Goal: Task Accomplishment & Management: Manage account settings

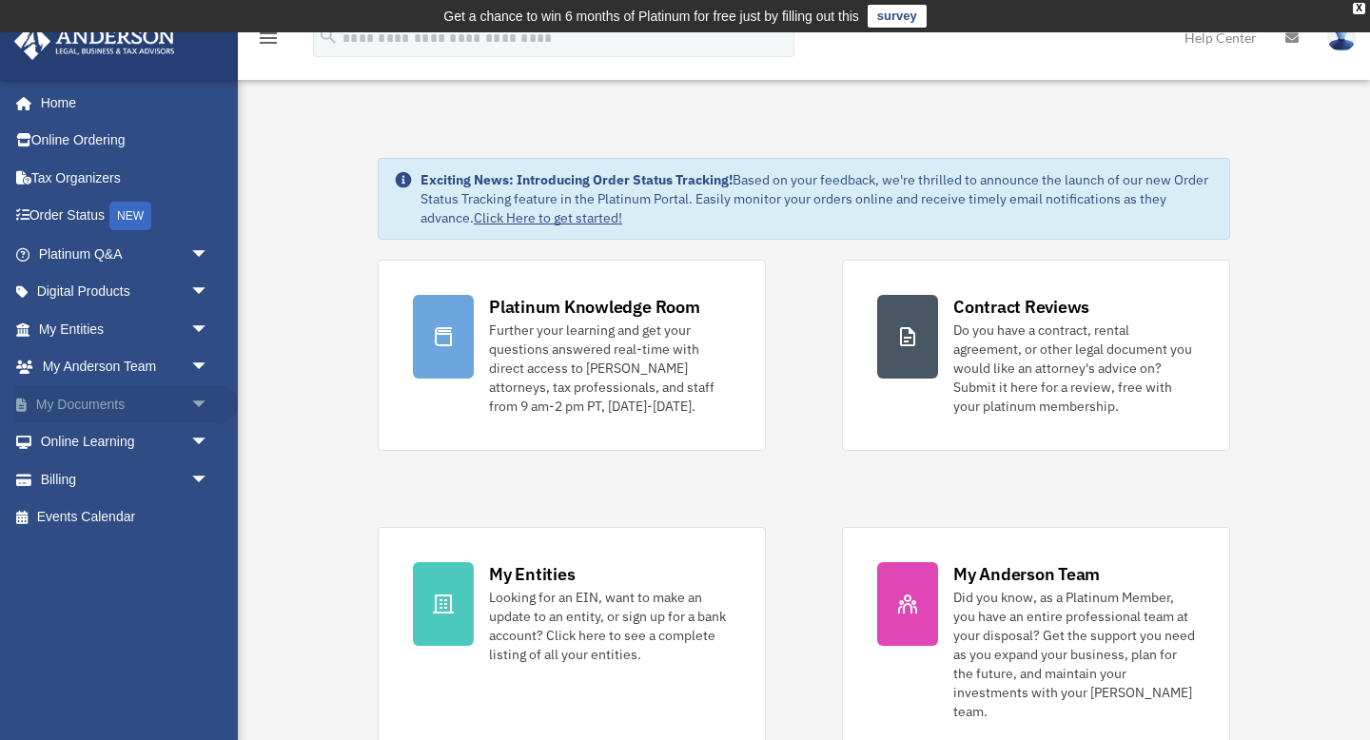
click at [198, 401] on span "arrow_drop_down" at bounding box center [209, 404] width 38 height 39
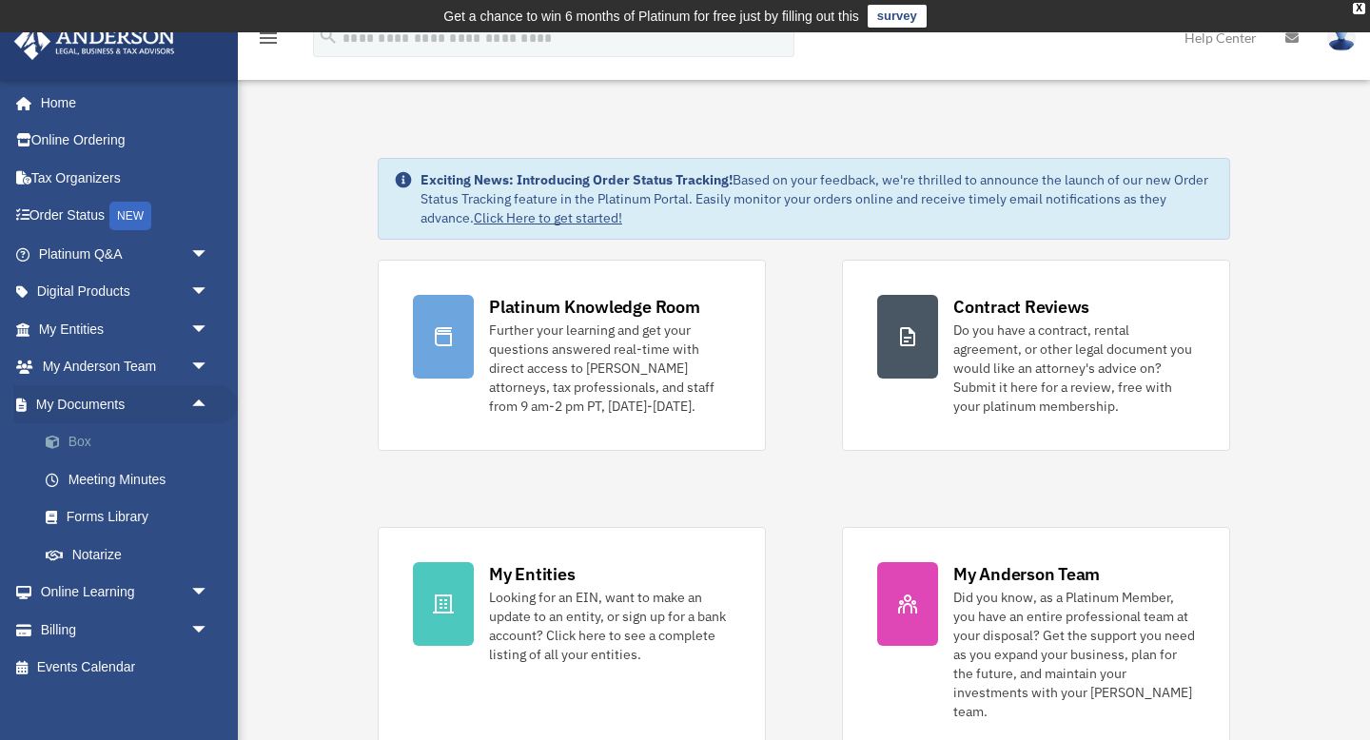
click at [108, 442] on link "Box" at bounding box center [132, 442] width 211 height 38
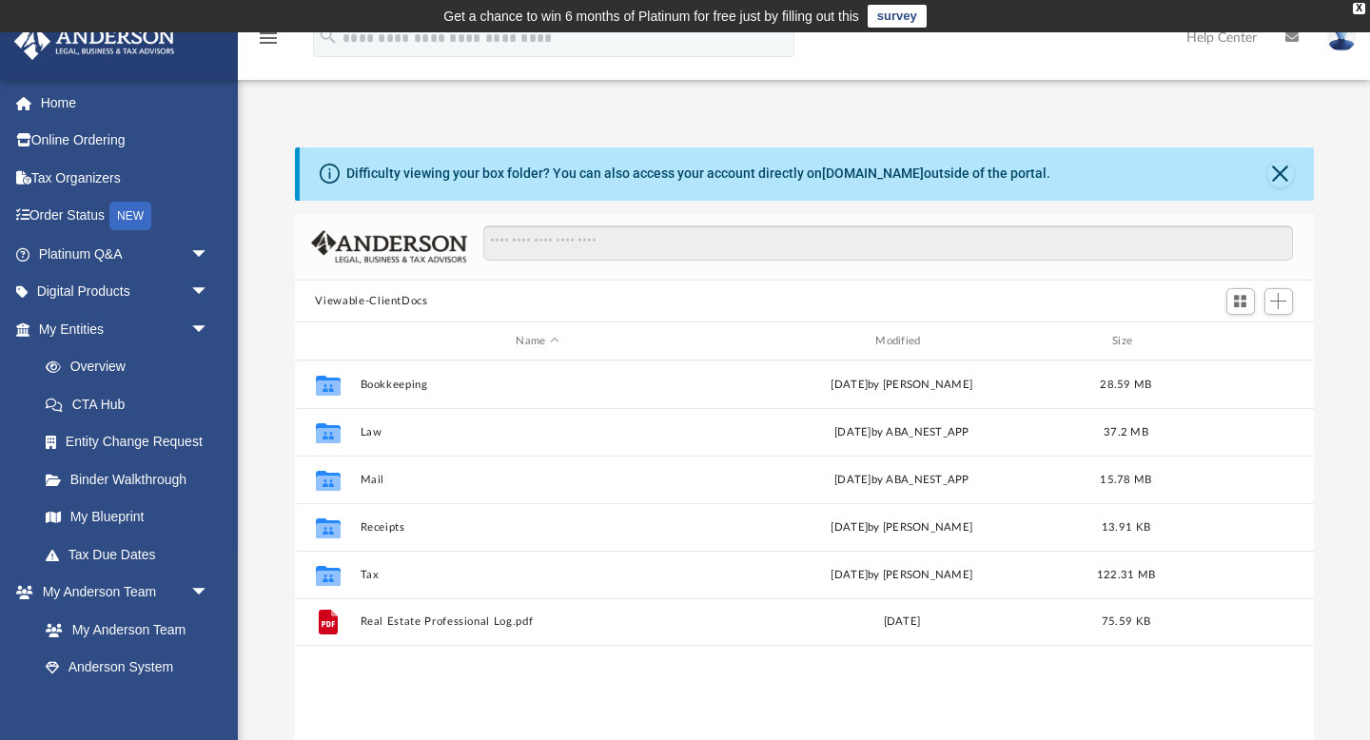
scroll to position [432, 1019]
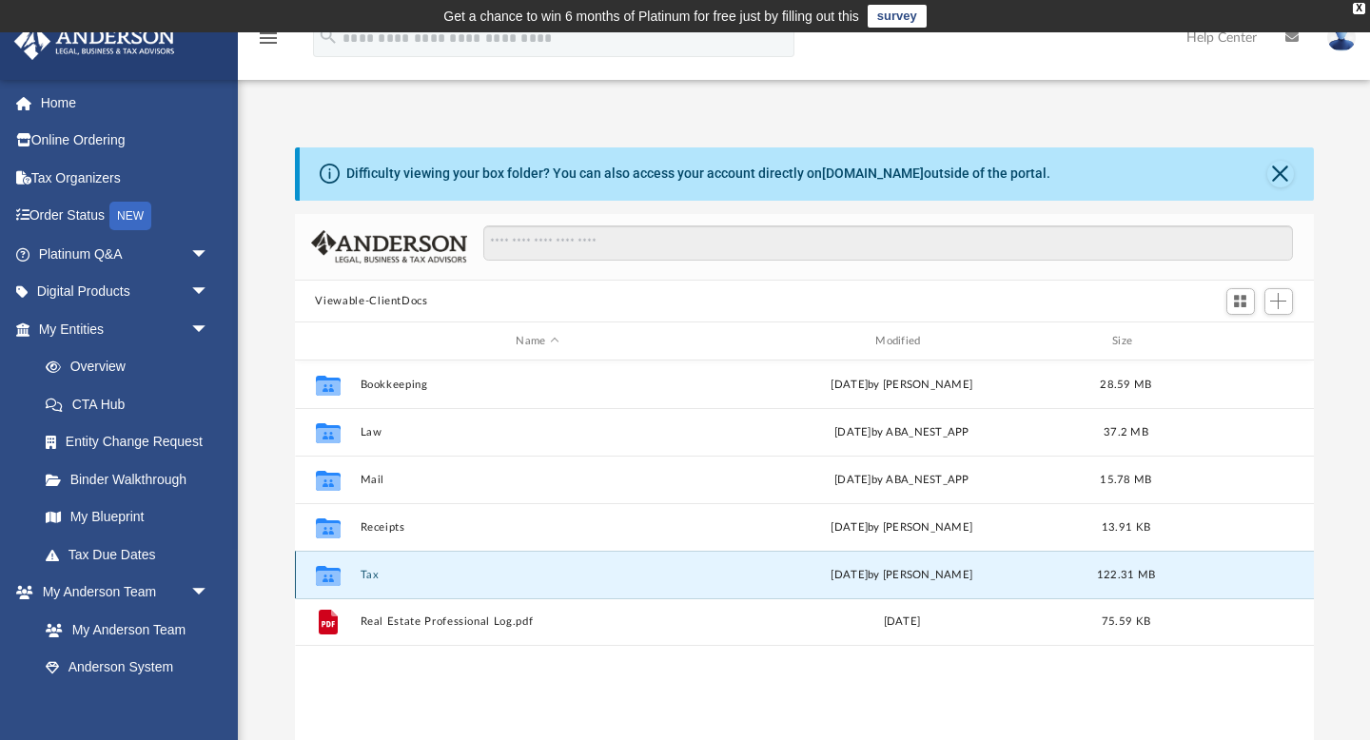
click at [364, 571] on button "Tax" at bounding box center [538, 575] width 356 height 12
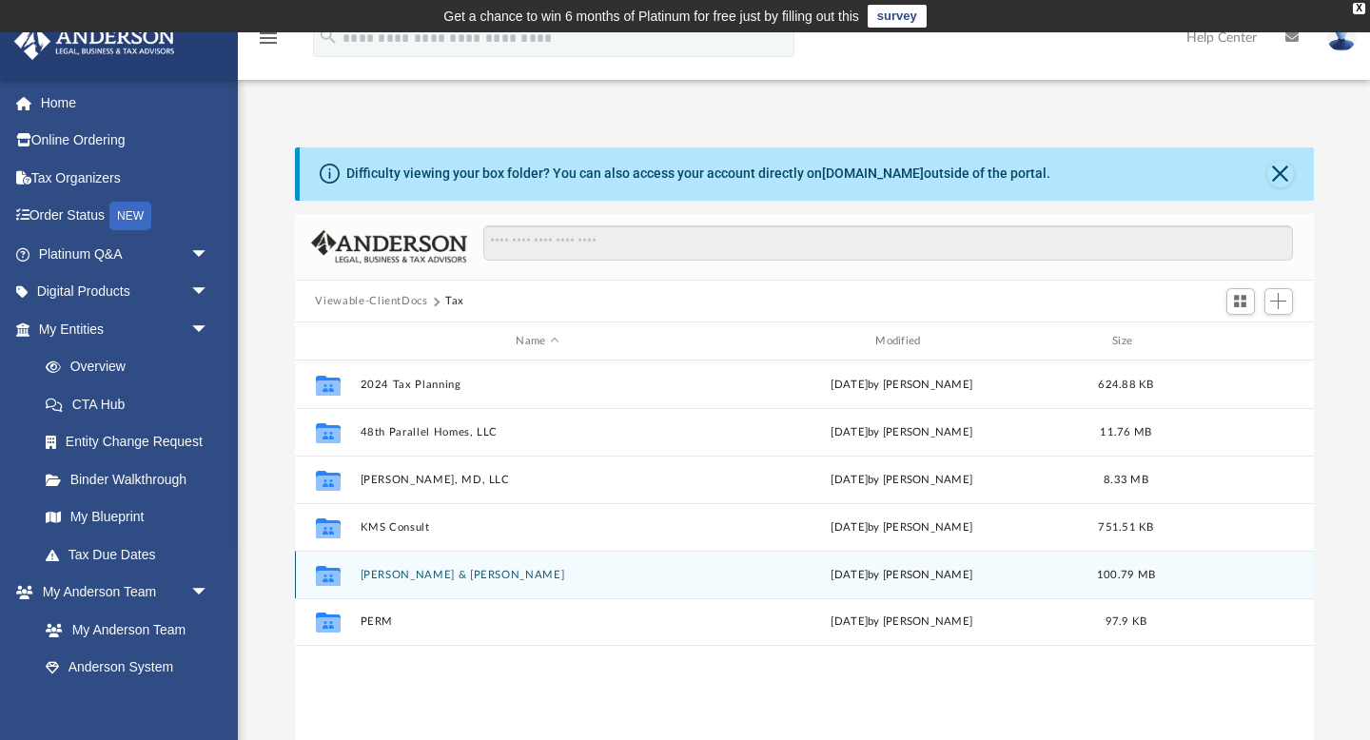
click at [382, 574] on button "[PERSON_NAME] & [PERSON_NAME]" at bounding box center [538, 575] width 356 height 12
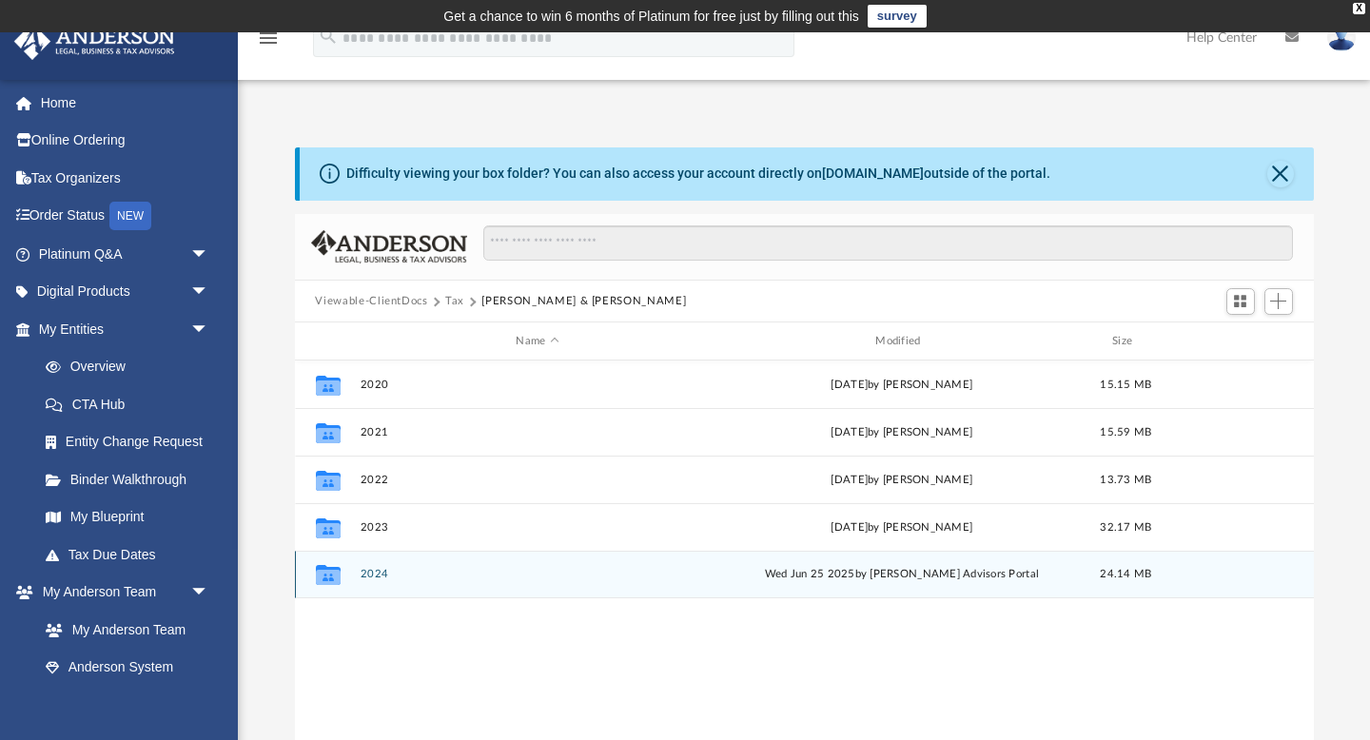
click at [382, 574] on button "2024" at bounding box center [538, 575] width 356 height 12
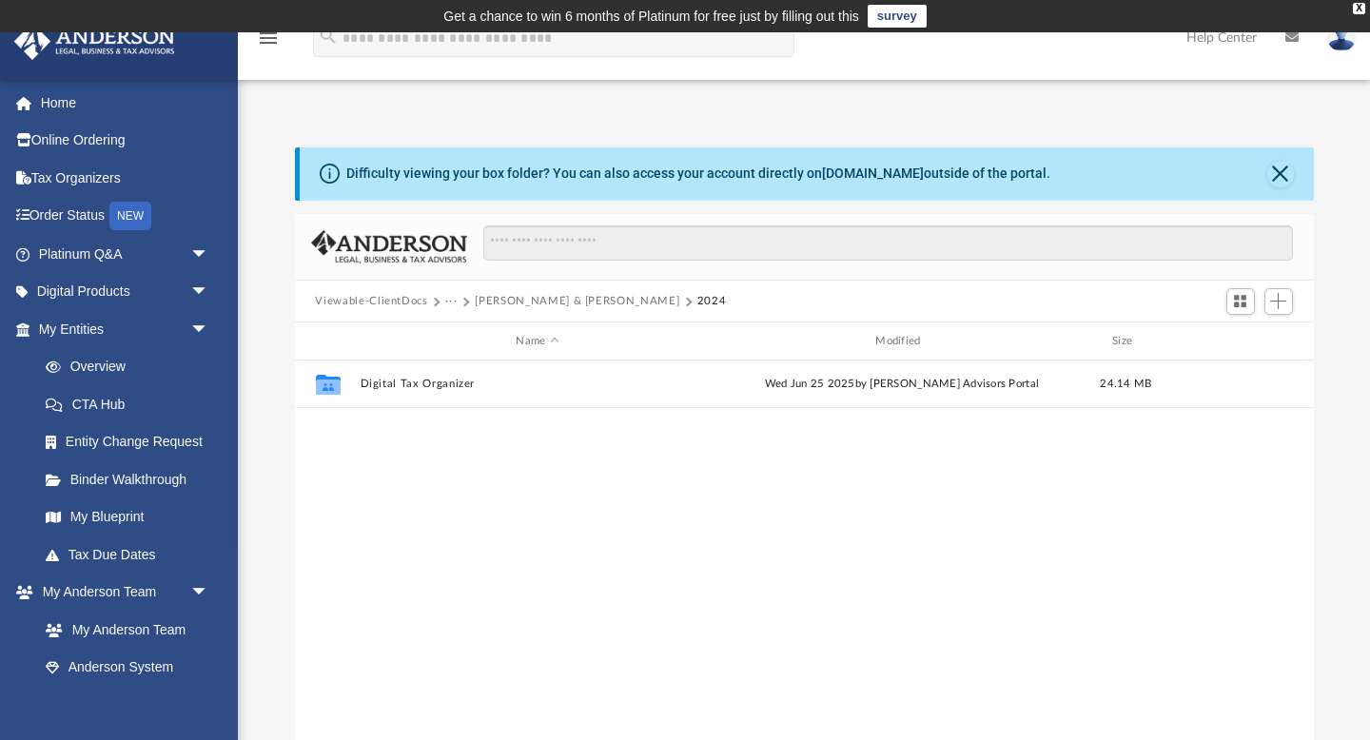
click at [493, 298] on button "[PERSON_NAME] & [PERSON_NAME]" at bounding box center [577, 301] width 205 height 17
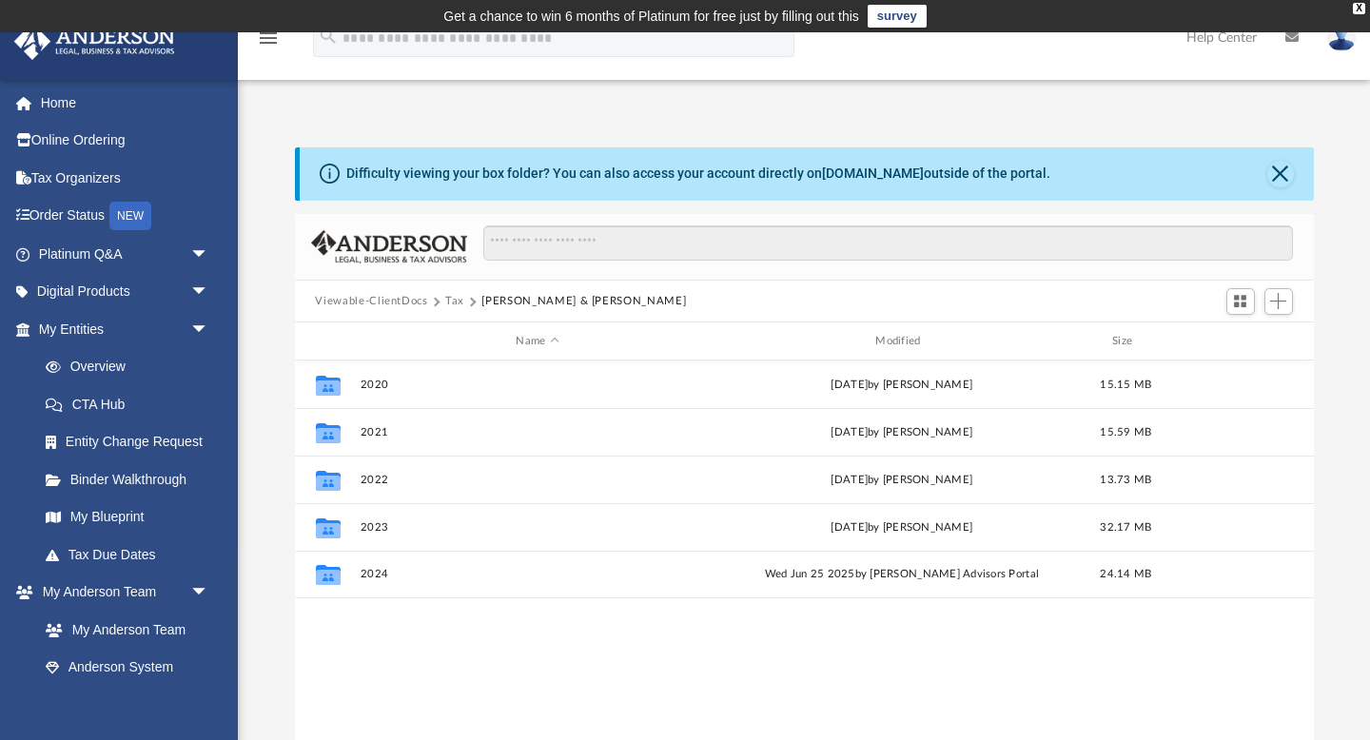
click at [452, 300] on button "Tax" at bounding box center [454, 301] width 19 height 17
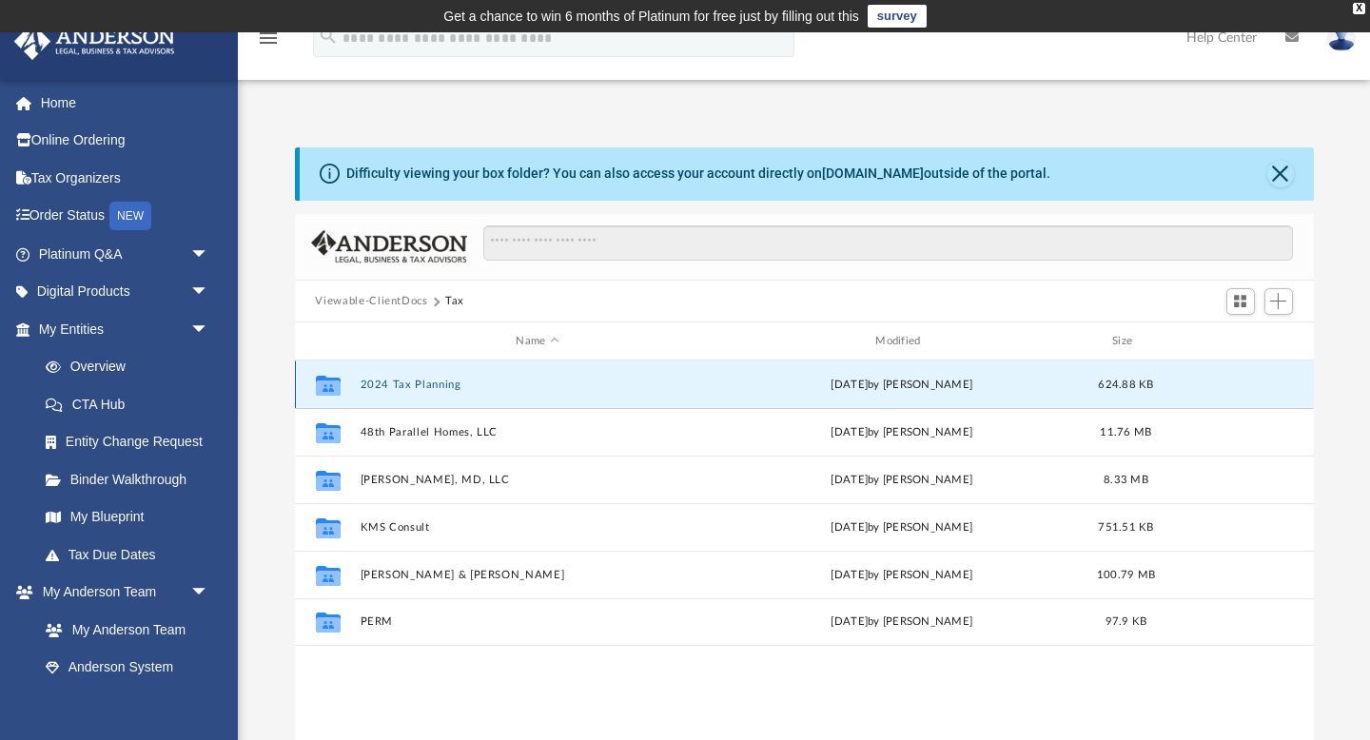
click at [423, 382] on button "2024 Tax Planning" at bounding box center [538, 385] width 356 height 12
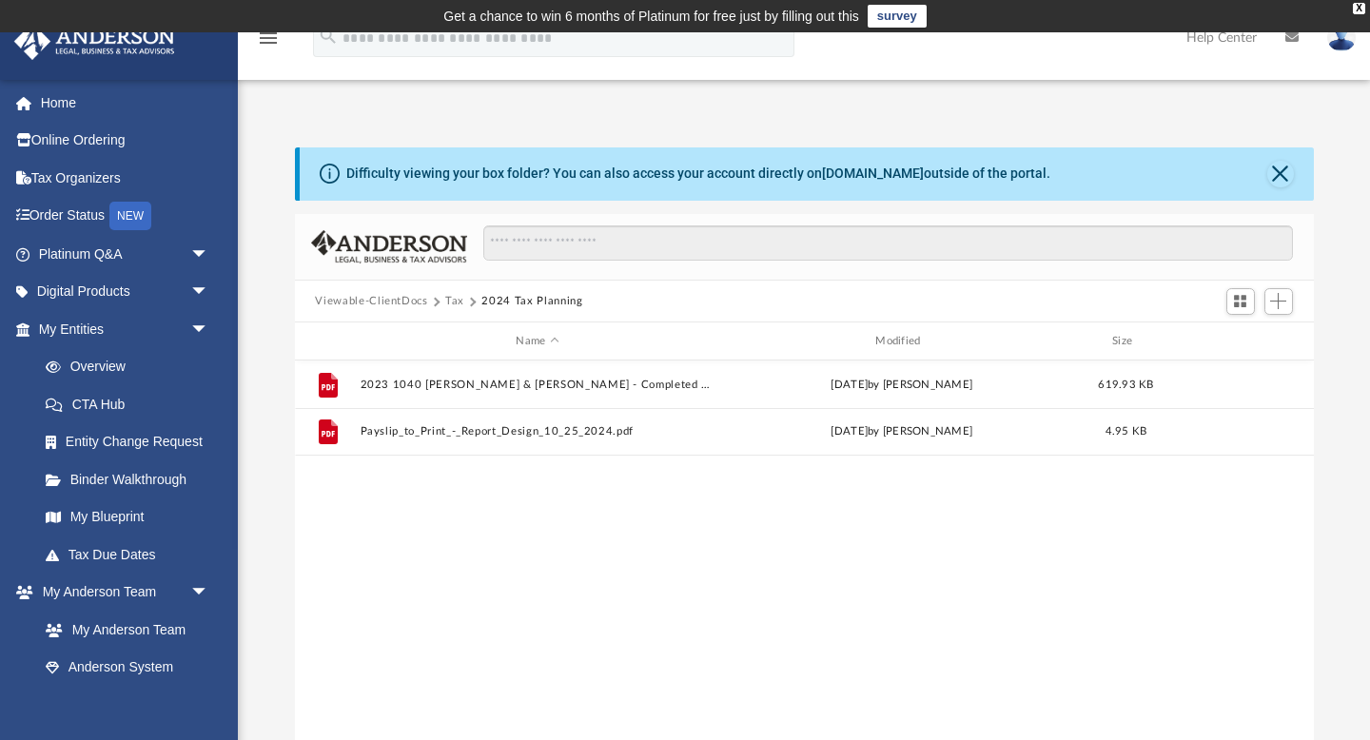
click at [452, 299] on button "Tax" at bounding box center [454, 301] width 19 height 17
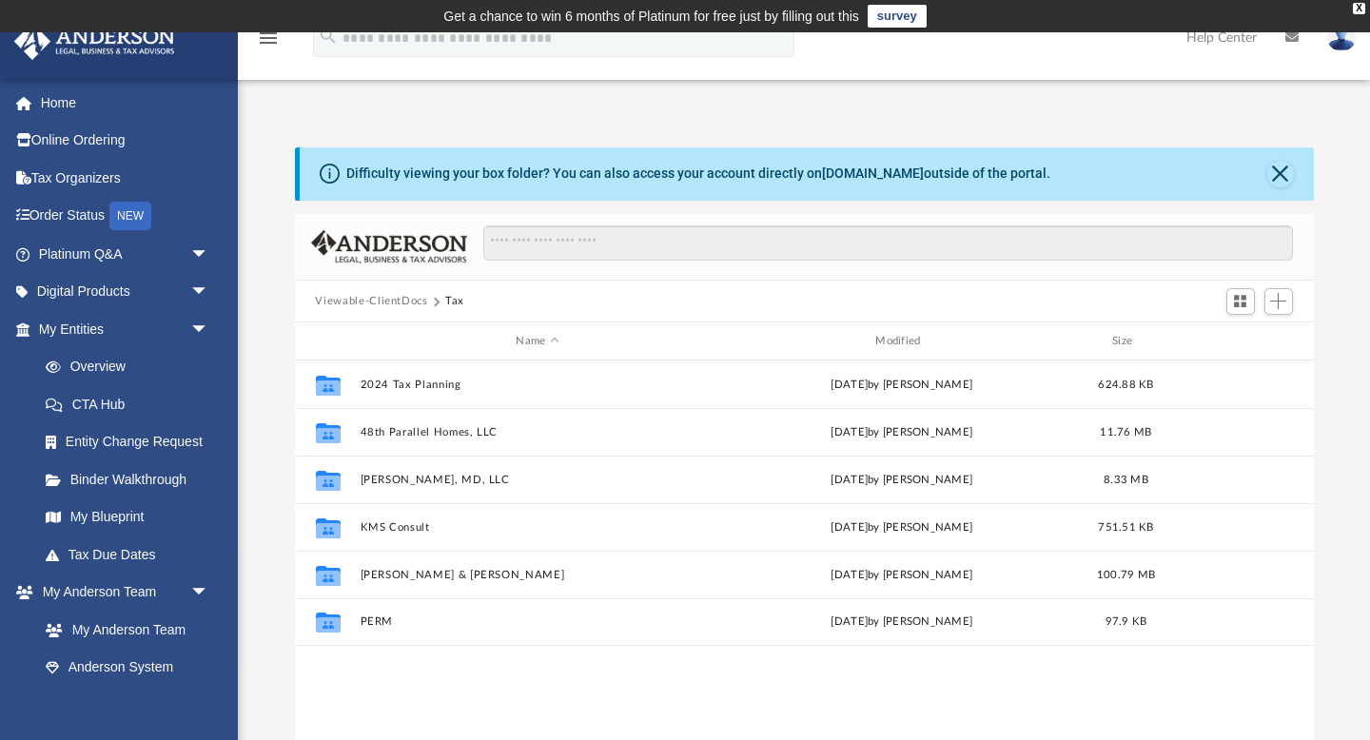
click at [410, 302] on button "Viewable-ClientDocs" at bounding box center [371, 301] width 112 height 17
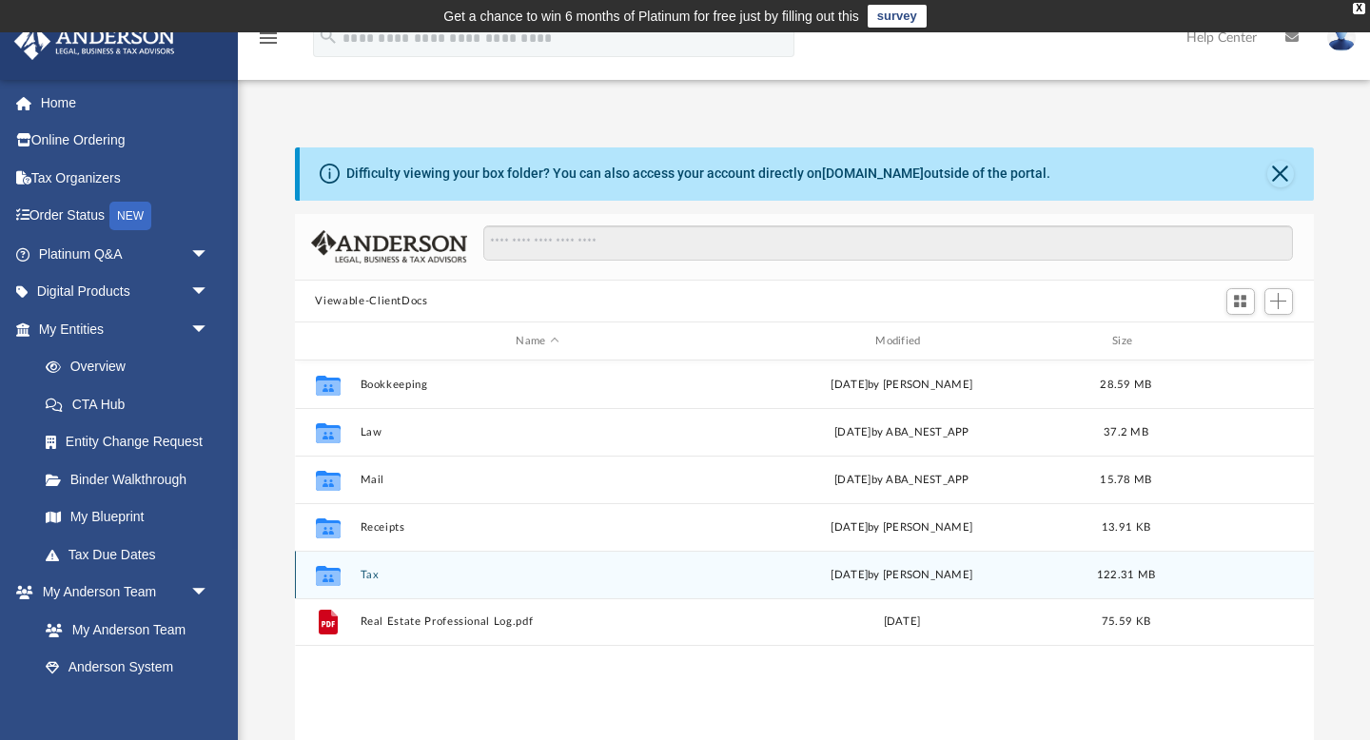
click at [371, 576] on button "Tax" at bounding box center [538, 575] width 356 height 12
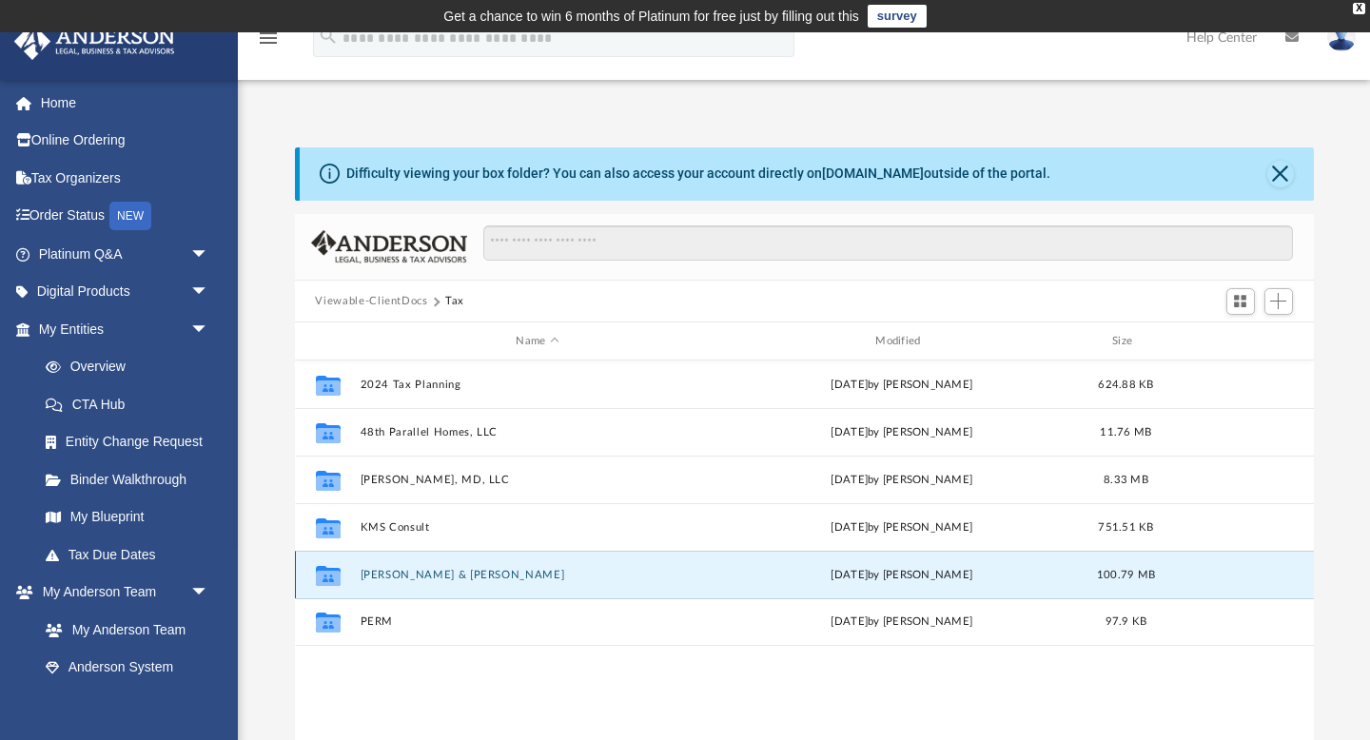
click at [403, 577] on button "Kroh, Evan & Sherry" at bounding box center [538, 575] width 356 height 12
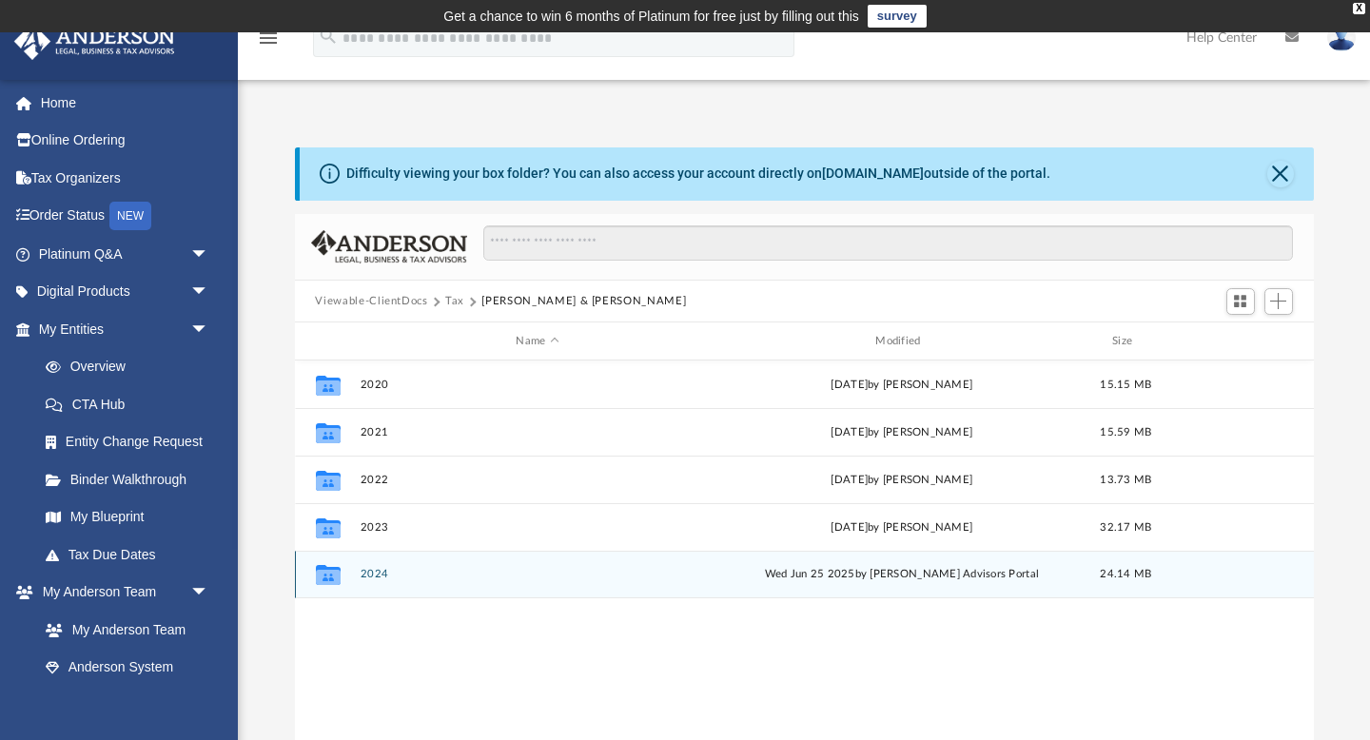
click at [376, 566] on div "Collaborated Folder 2024 Wed Jun 25 2025 by Anderson Advisors Portal 24.14 MB" at bounding box center [804, 575] width 1019 height 48
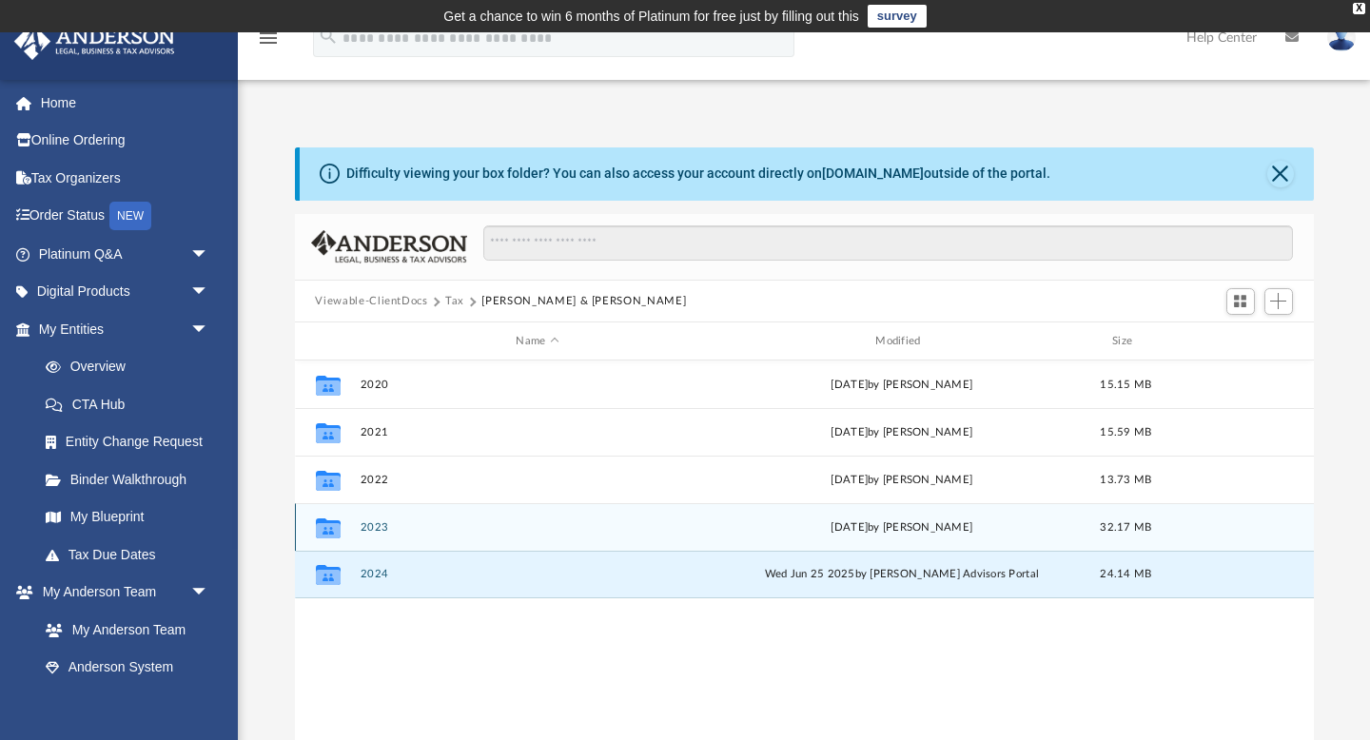
click at [376, 528] on button "2023" at bounding box center [538, 527] width 356 height 12
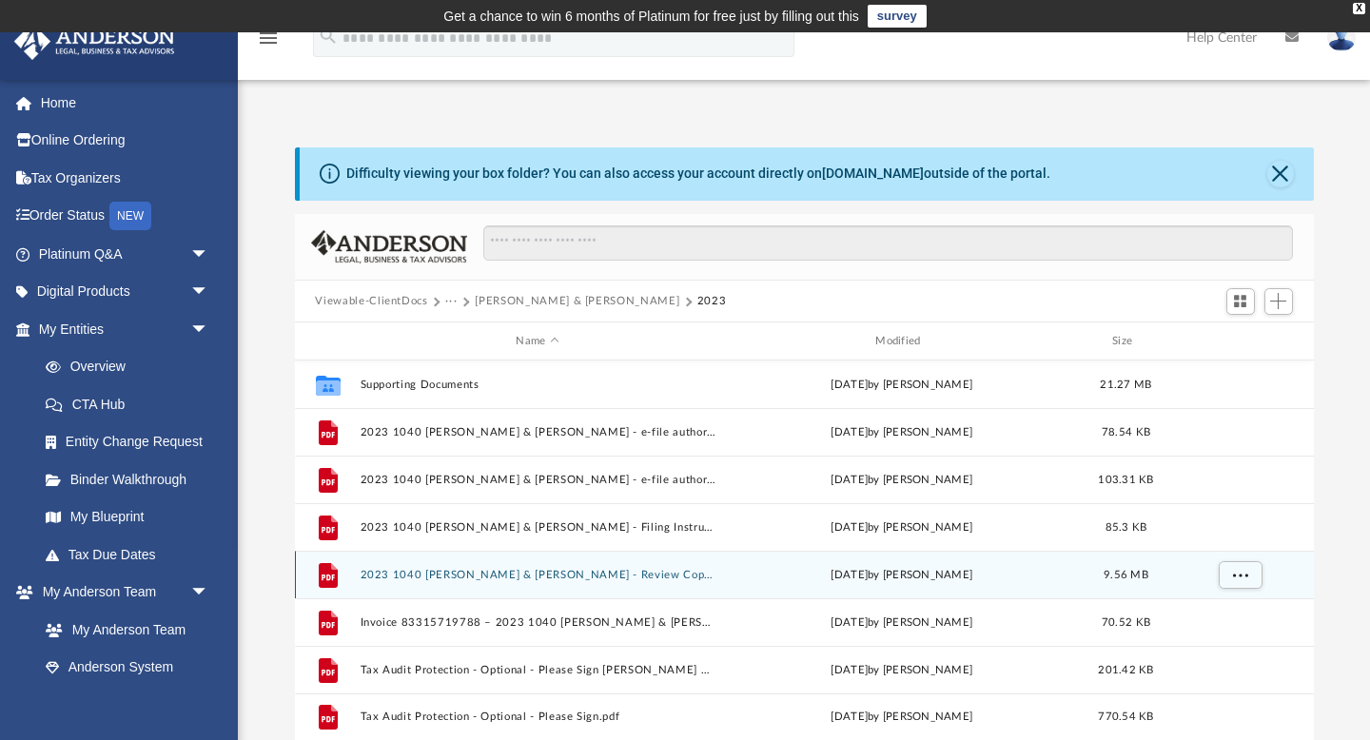
click at [438, 576] on button "2023 1040 Kroh, Evan & Sherry - Review Copy.pdf" at bounding box center [538, 575] width 356 height 12
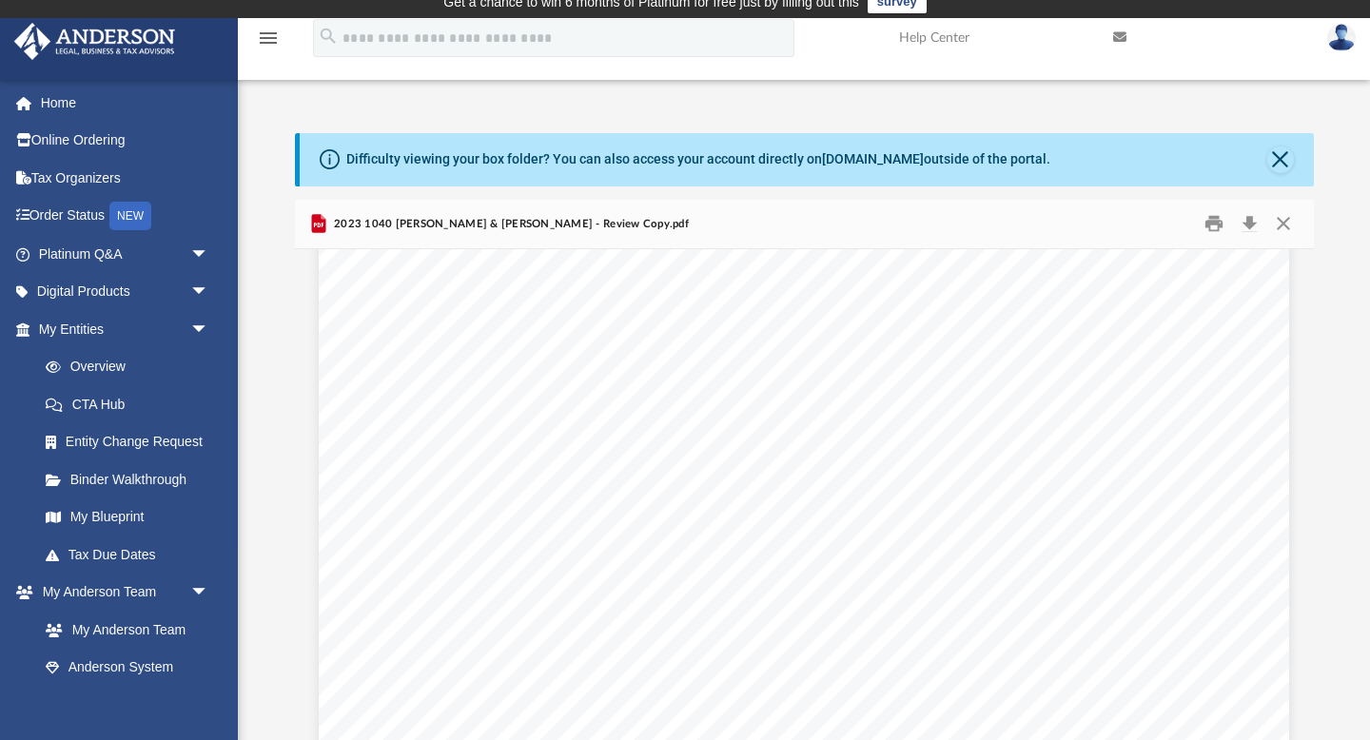
scroll to position [269, 0]
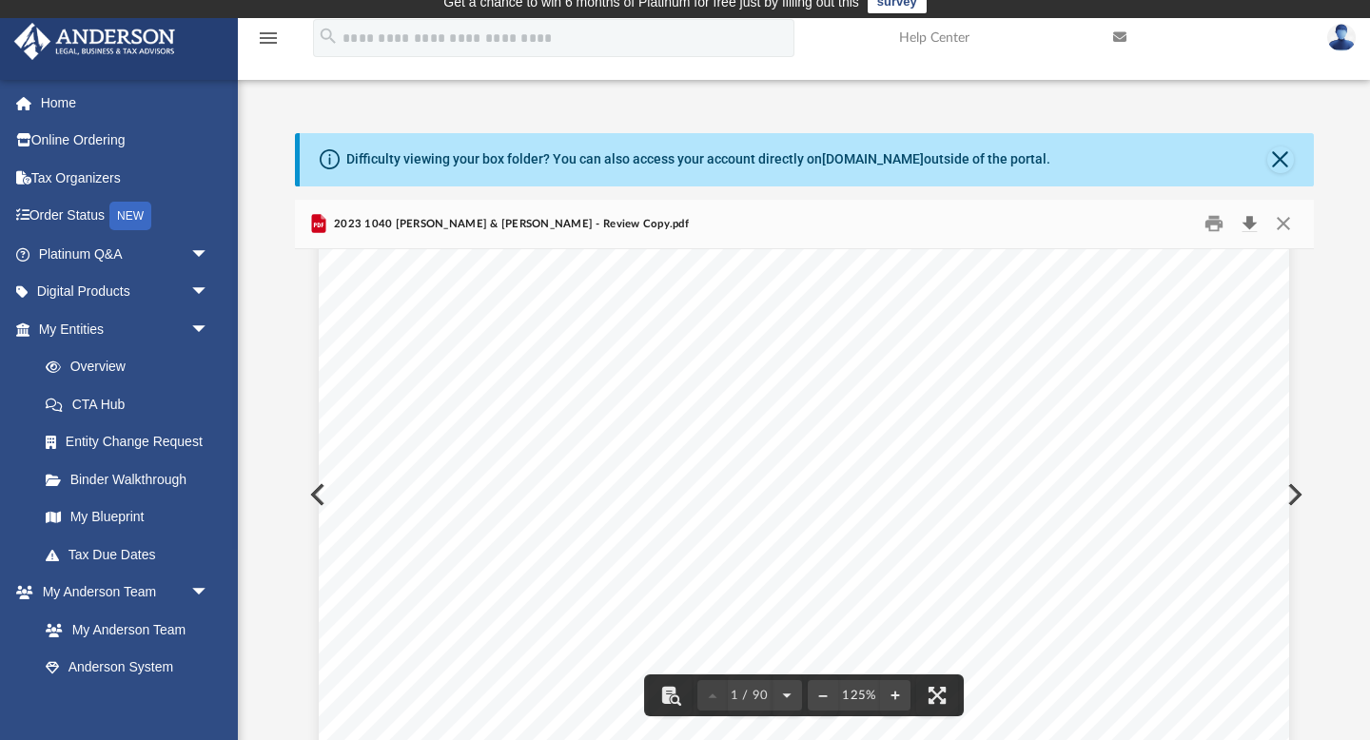
click at [1252, 220] on button "Download" at bounding box center [1250, 223] width 34 height 29
click at [1282, 223] on button "Close" at bounding box center [1283, 223] width 34 height 29
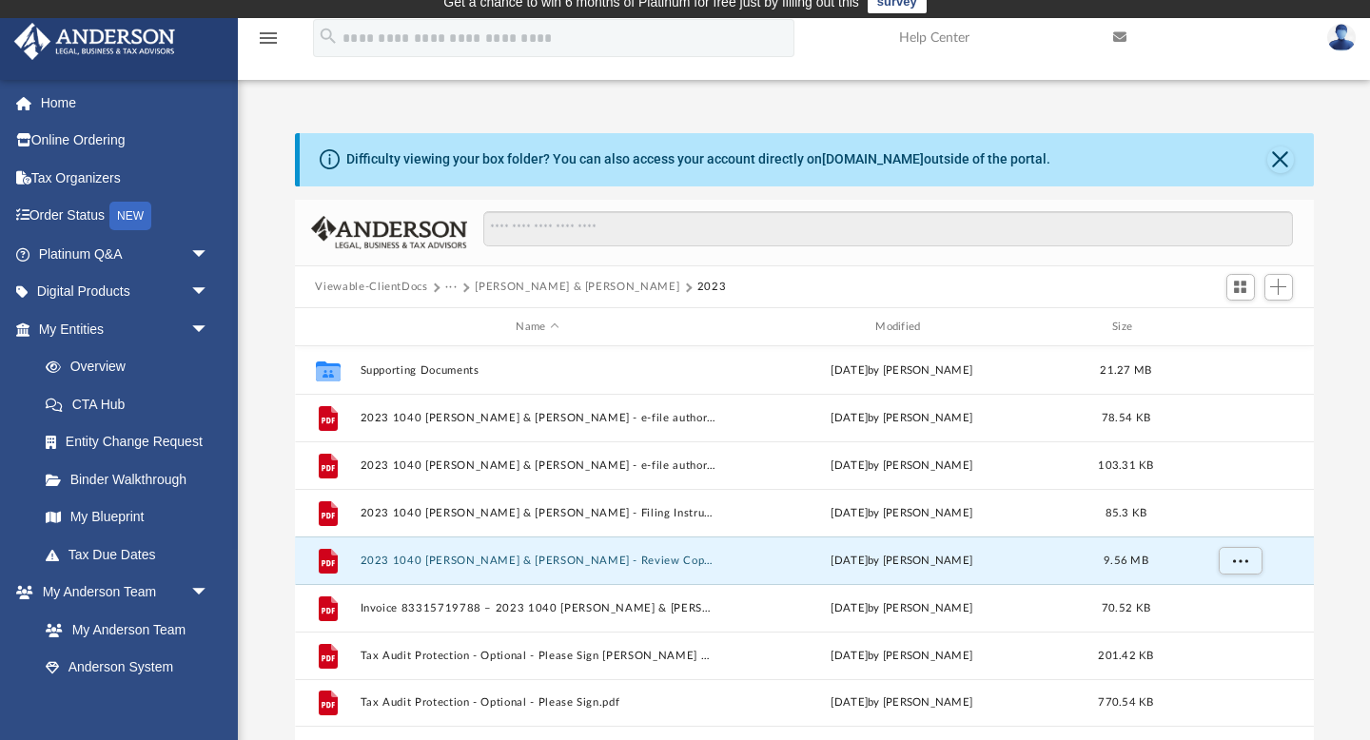
click at [398, 285] on button "Viewable-ClientDocs" at bounding box center [371, 287] width 112 height 17
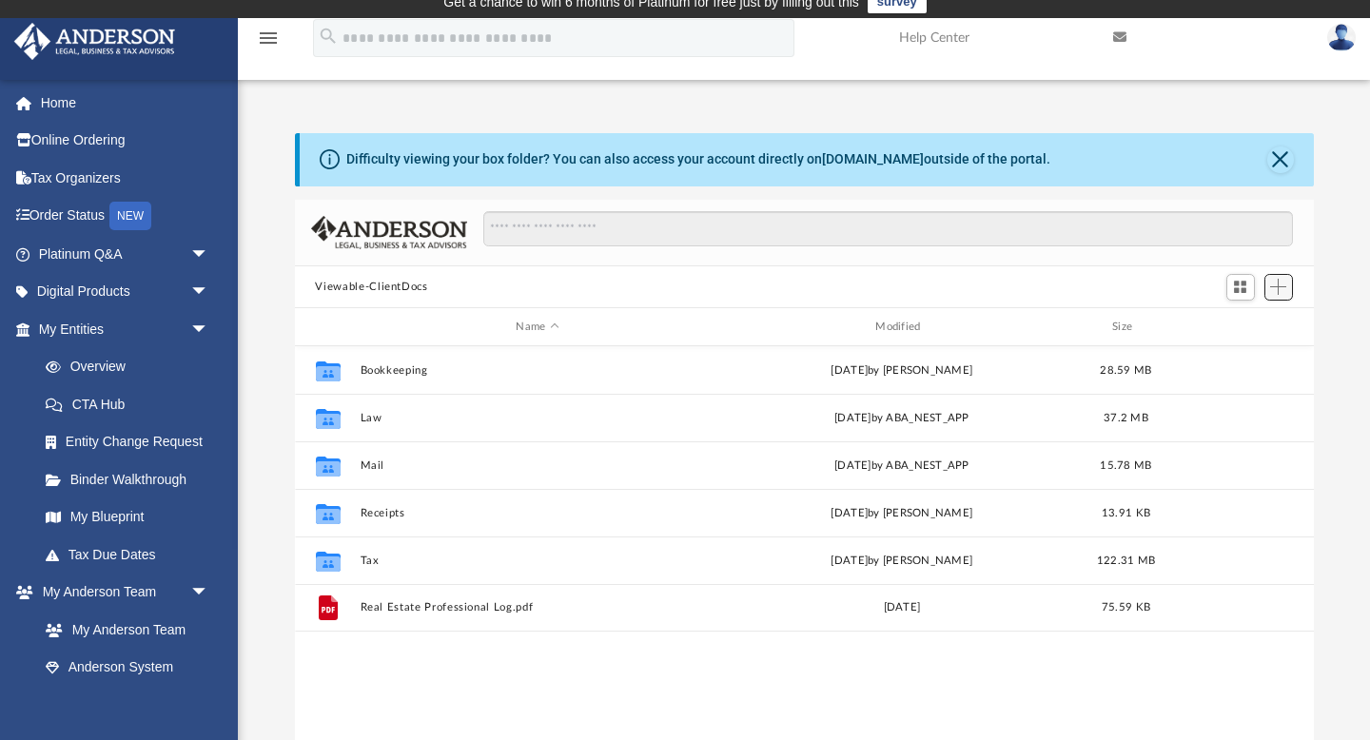
click at [1279, 287] on span "Add" at bounding box center [1278, 287] width 16 height 16
click at [1235, 321] on li "Upload" at bounding box center [1251, 324] width 61 height 20
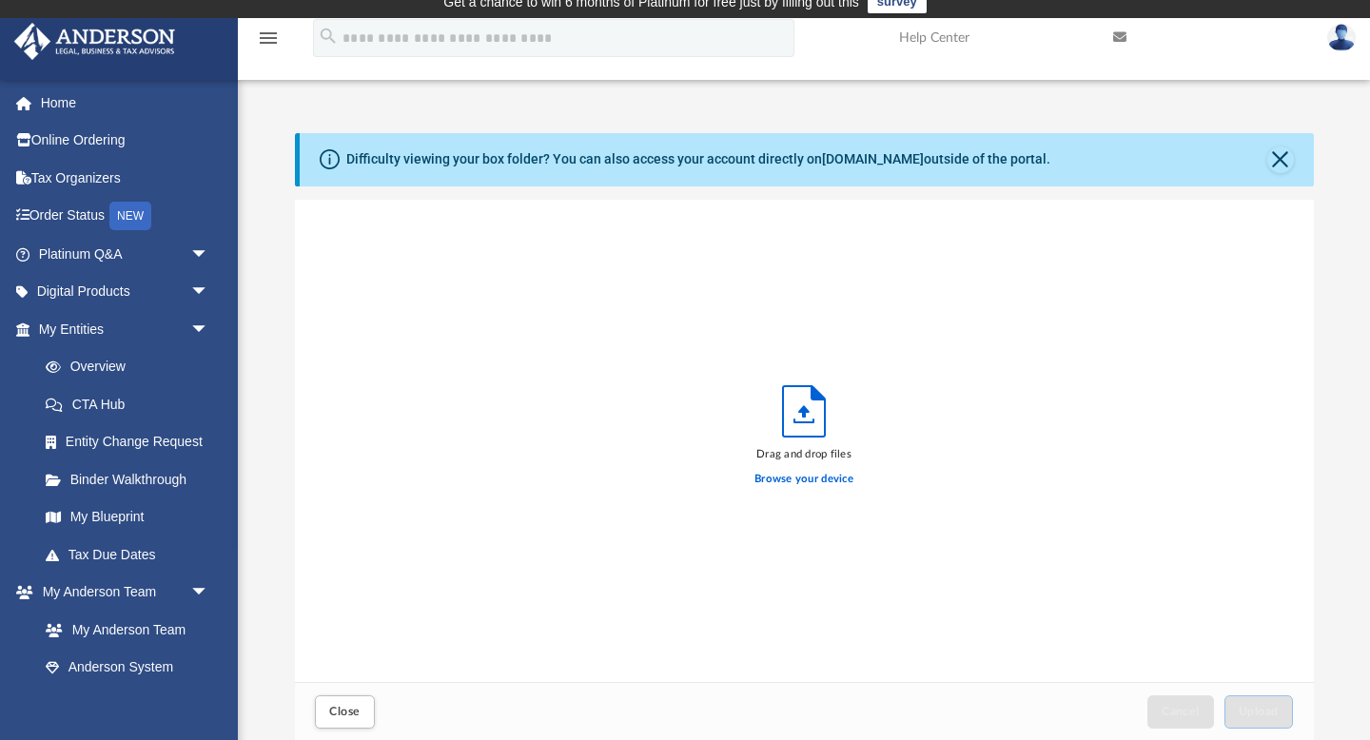
scroll to position [482, 1019]
click at [830, 480] on label "Browse your device" at bounding box center [803, 479] width 99 height 17
click at [0, 0] on input "Browse your device" at bounding box center [0, 0] width 0 height 0
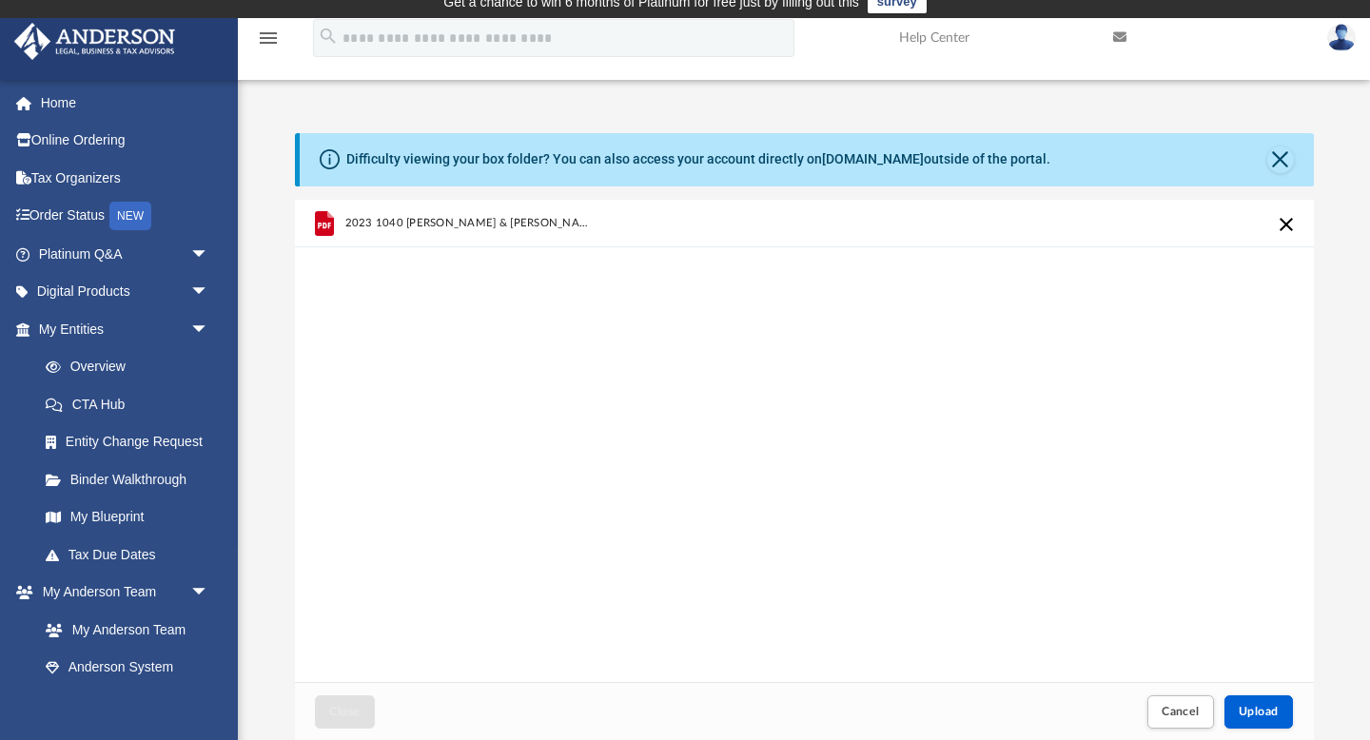
scroll to position [0, 0]
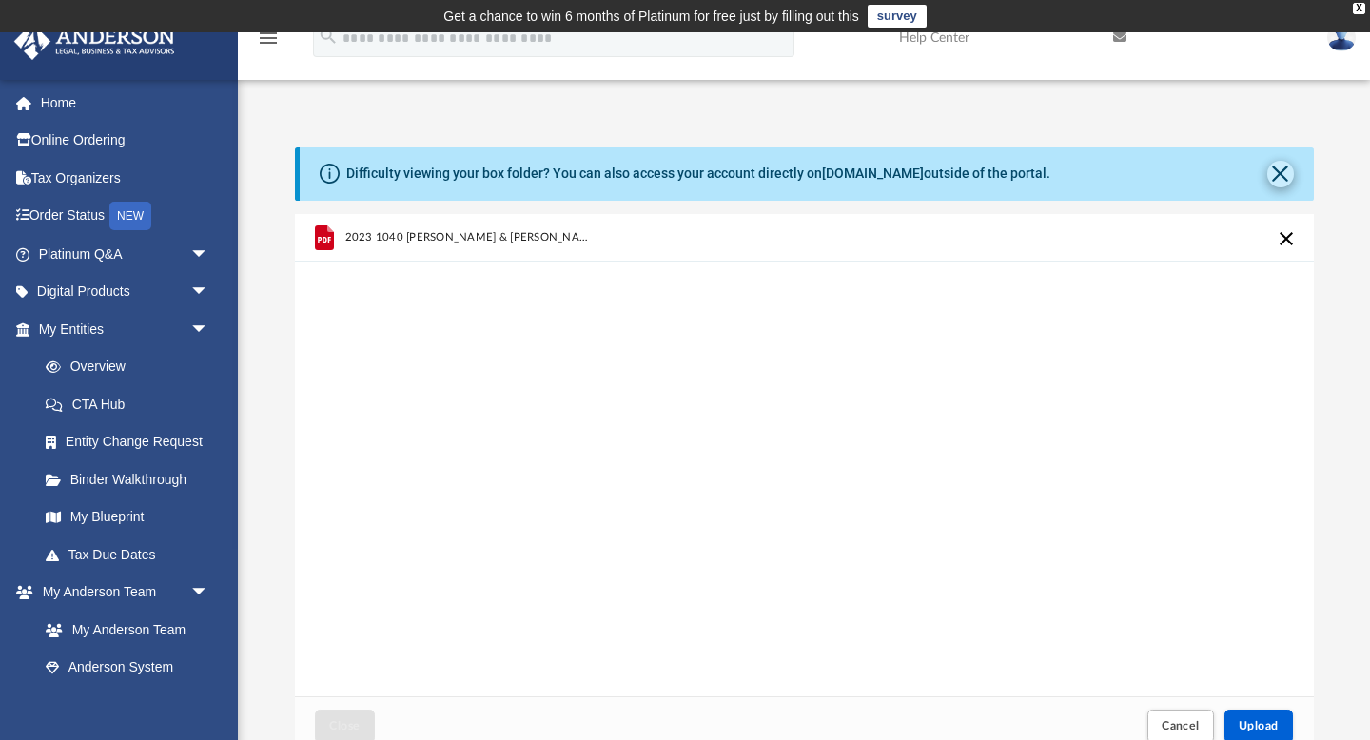
click at [1281, 179] on button "Close" at bounding box center [1280, 174] width 27 height 27
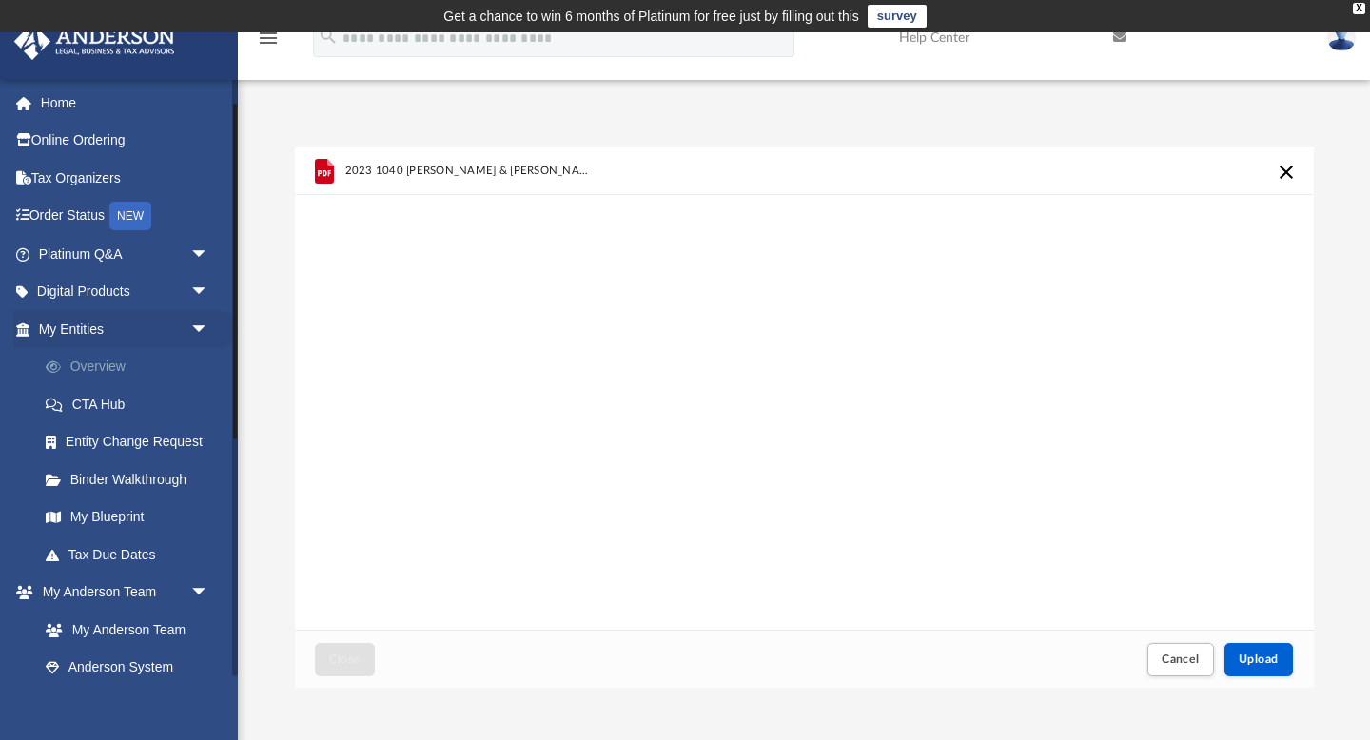
scroll to position [255, 0]
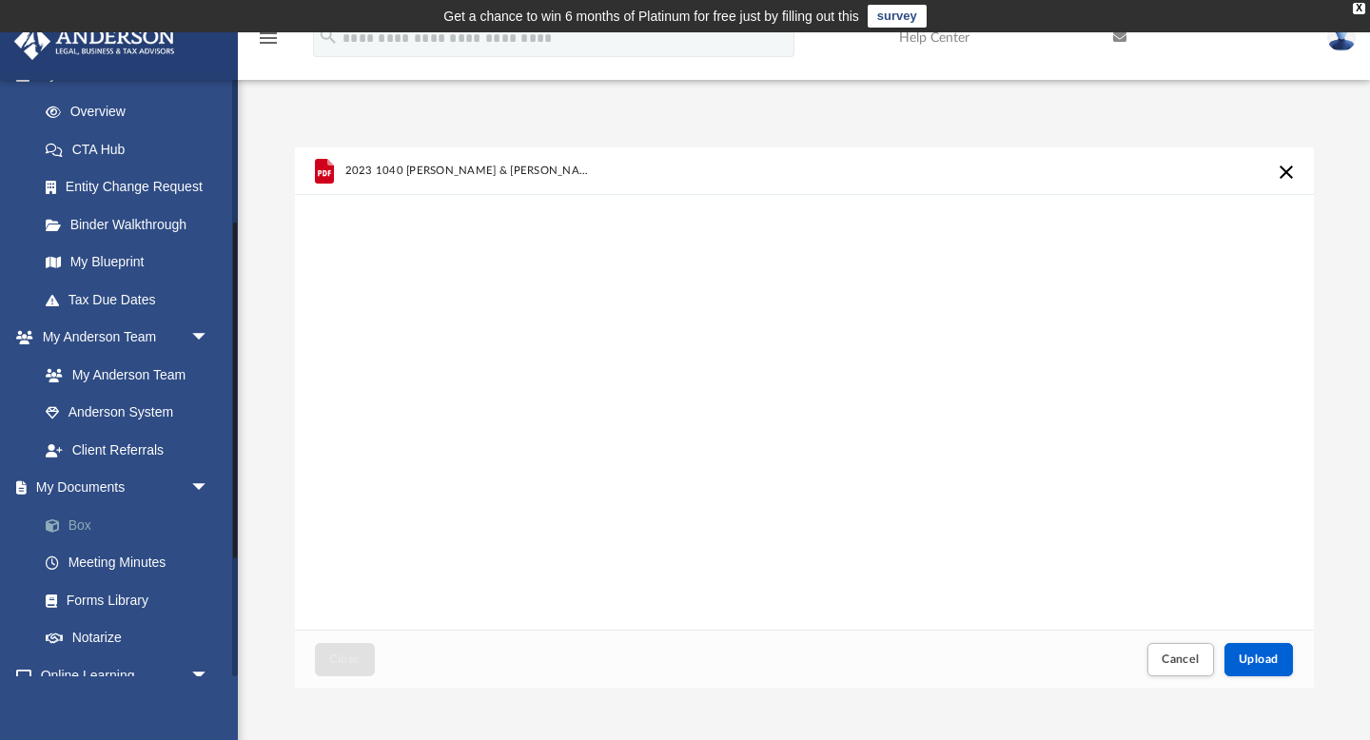
click at [85, 520] on link "Box" at bounding box center [132, 525] width 211 height 38
click at [87, 528] on link "Box" at bounding box center [132, 525] width 211 height 38
click at [200, 486] on span "arrow_drop_down" at bounding box center [209, 488] width 38 height 39
click at [200, 486] on span "arrow_drop_up" at bounding box center [209, 488] width 38 height 39
click at [474, 165] on span "2023 1040 Kroh, Evan & Sherry - Review Copy.pdf" at bounding box center [469, 171] width 250 height 12
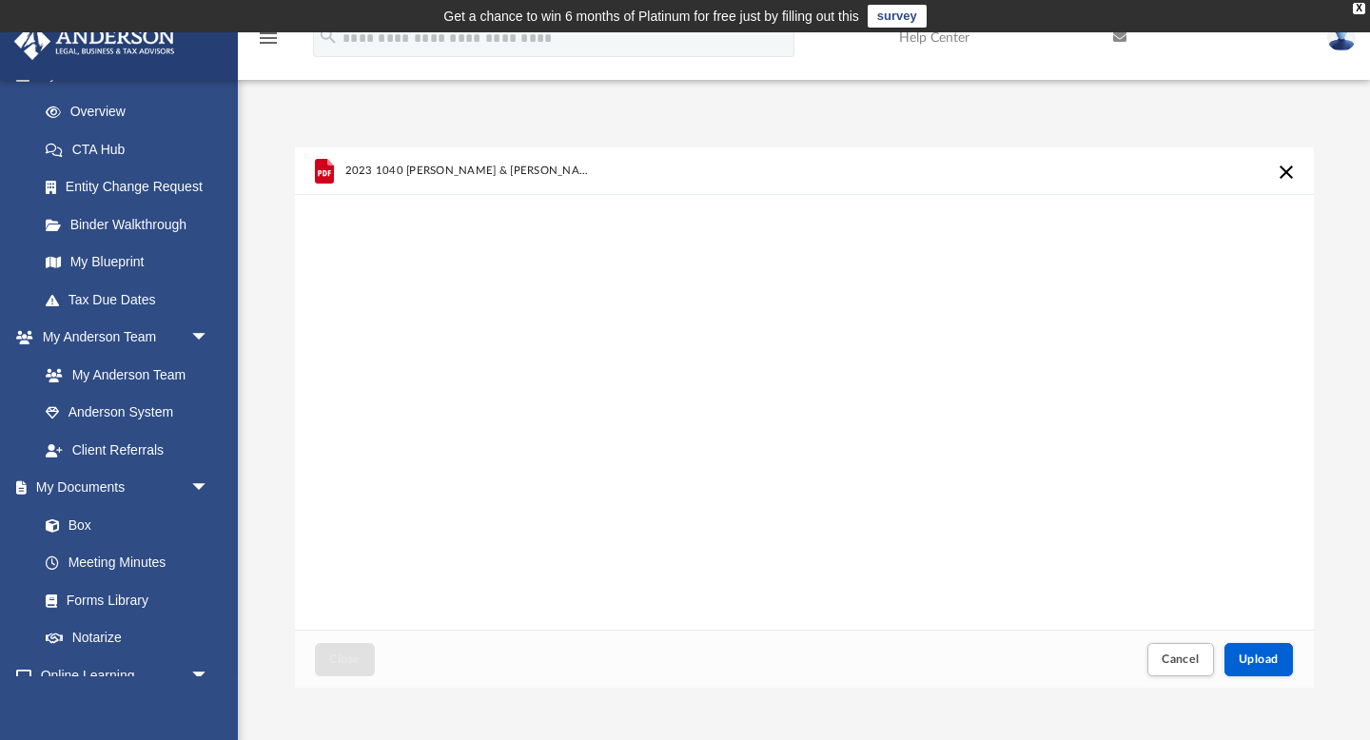
scroll to position [103, 0]
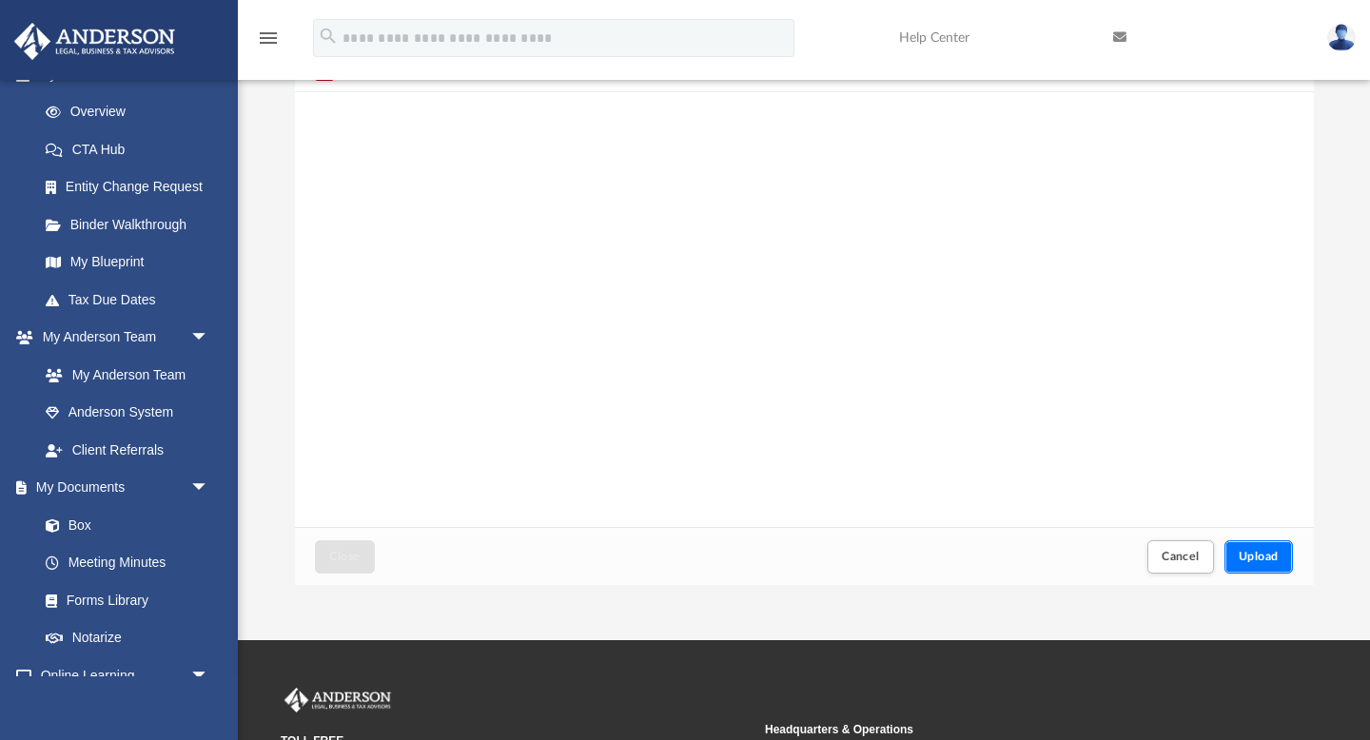
click at [1259, 559] on span "Upload" at bounding box center [1259, 556] width 40 height 11
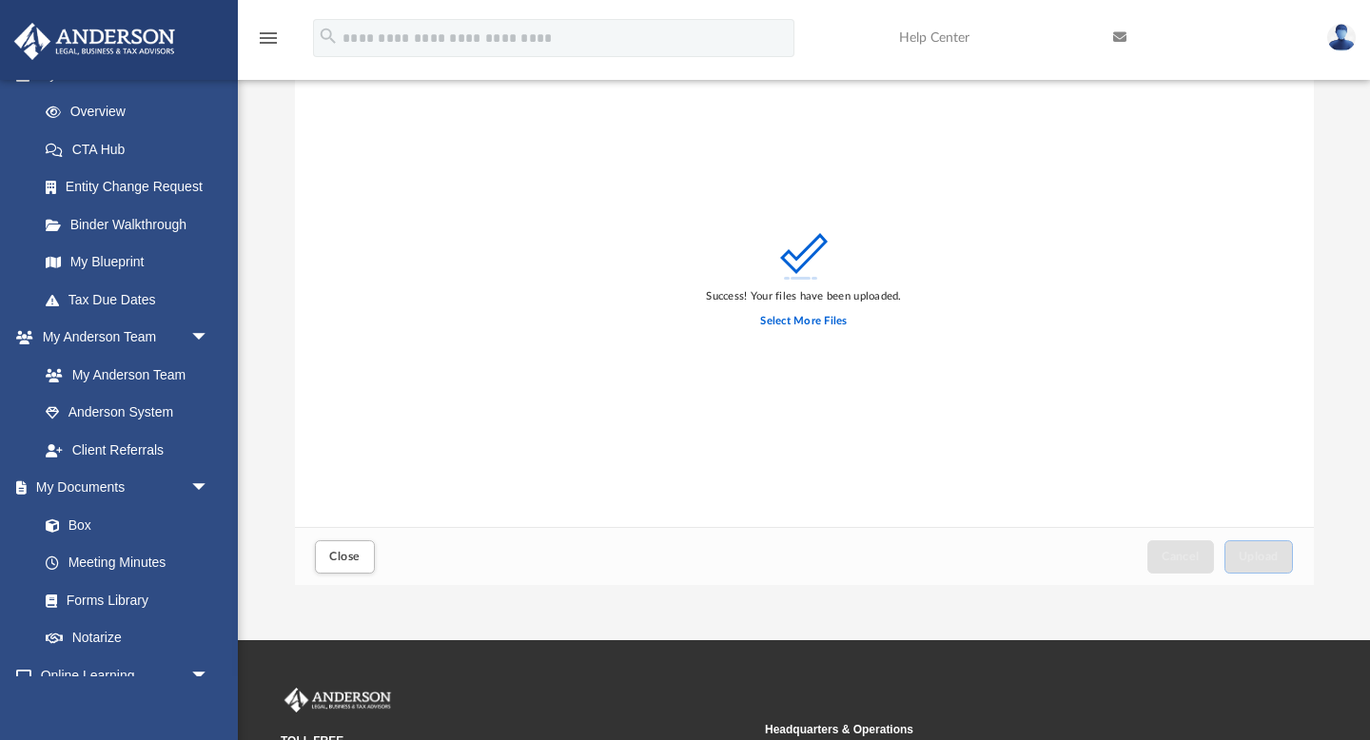
scroll to position [0, 0]
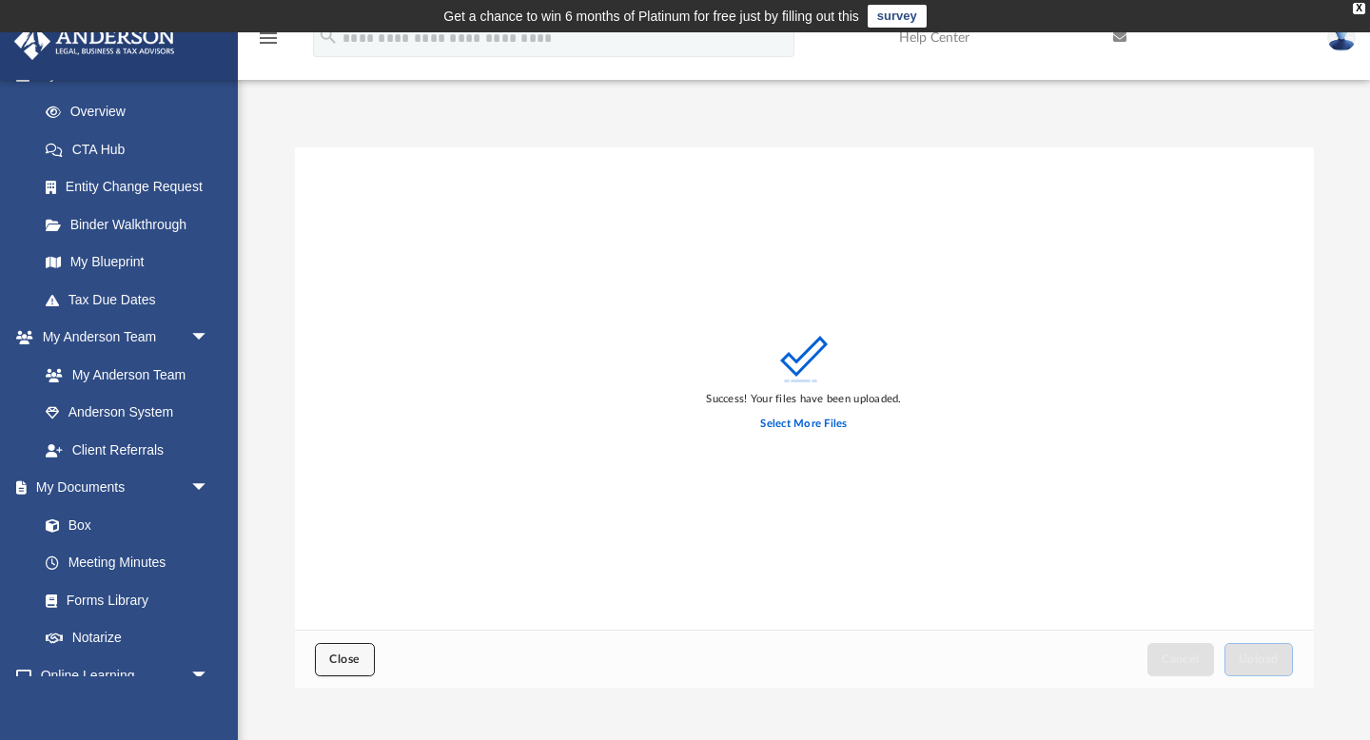
click at [339, 654] on span "Close" at bounding box center [344, 659] width 30 height 11
